Goal: Information Seeking & Learning: Learn about a topic

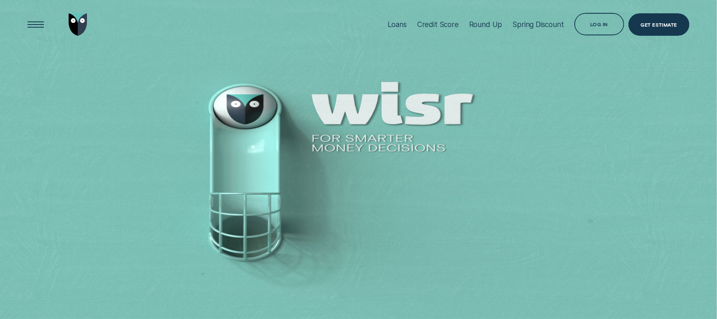
click at [397, 24] on div "Loans" at bounding box center [397, 24] width 19 height 8
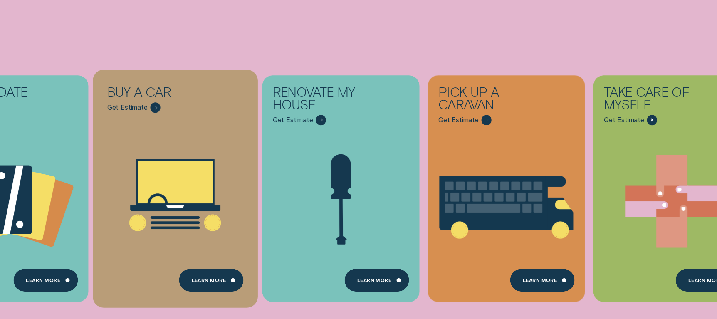
scroll to position [190, 0]
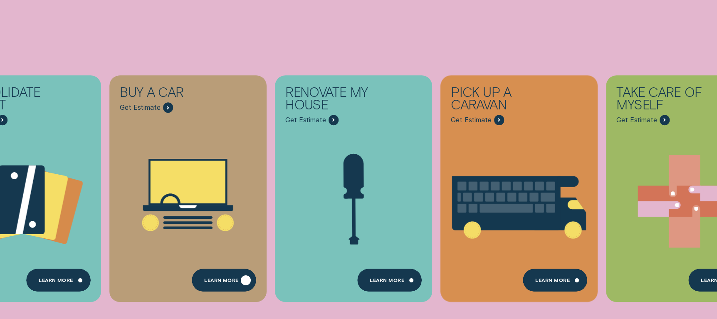
click at [222, 277] on div "Learn More" at bounding box center [224, 280] width 64 height 22
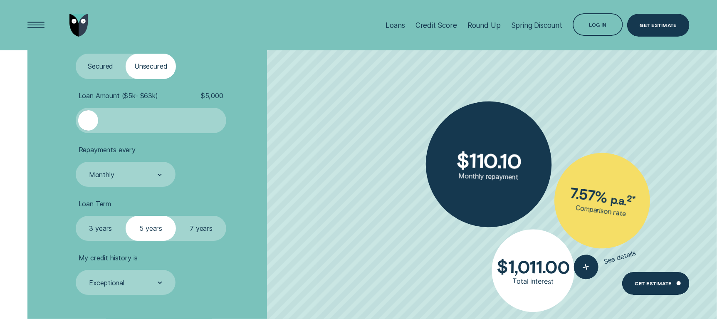
scroll to position [1750, 0]
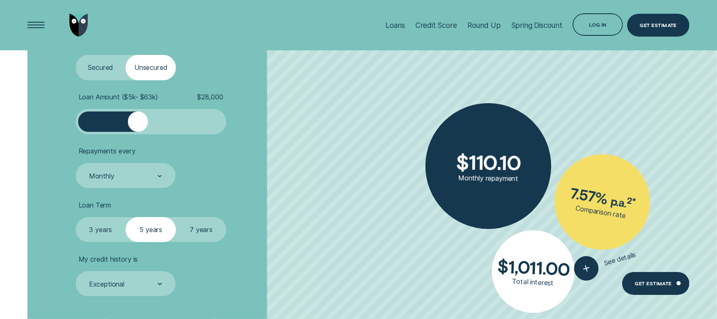
click at [137, 120] on div at bounding box center [151, 121] width 126 height 20
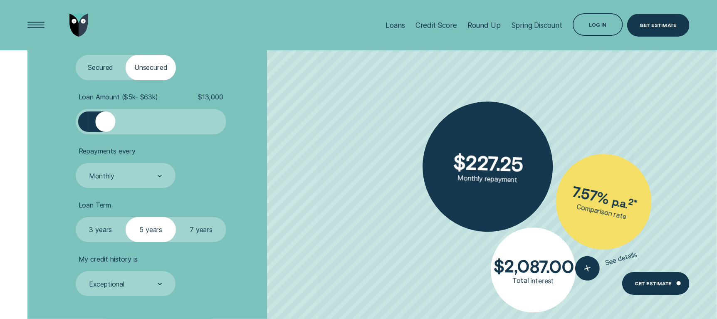
drag, startPoint x: 134, startPoint y: 120, endPoint x: 104, endPoint y: 121, distance: 30.0
click at [104, 121] on div at bounding box center [105, 121] width 20 height 20
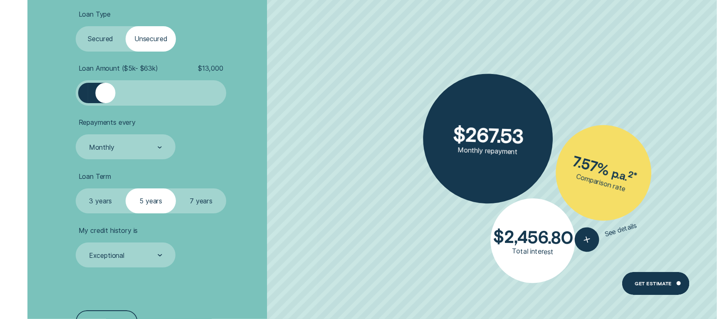
scroll to position [1784, 0]
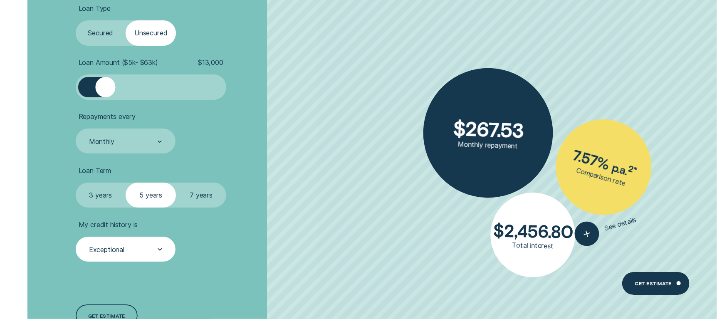
click at [131, 245] on div "Exceptional" at bounding box center [125, 250] width 74 height 10
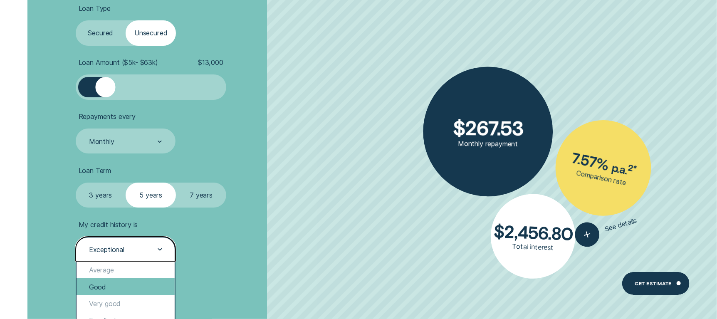
click at [129, 284] on div "Good" at bounding box center [126, 286] width 99 height 17
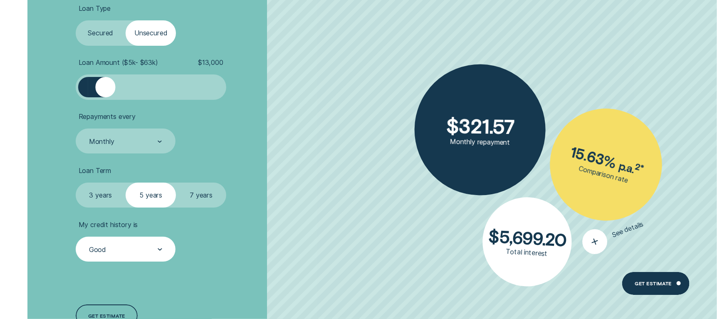
click at [593, 236] on icon "button" at bounding box center [595, 242] width 16 height 16
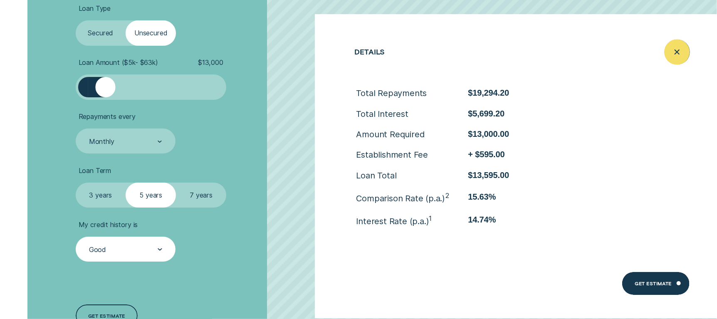
click at [667, 56] on div "Close loan details" at bounding box center [678, 52] width 26 height 26
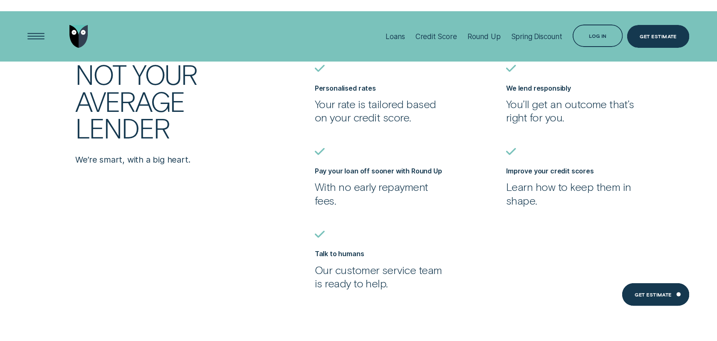
scroll to position [2200, 0]
